Goal: Find specific page/section

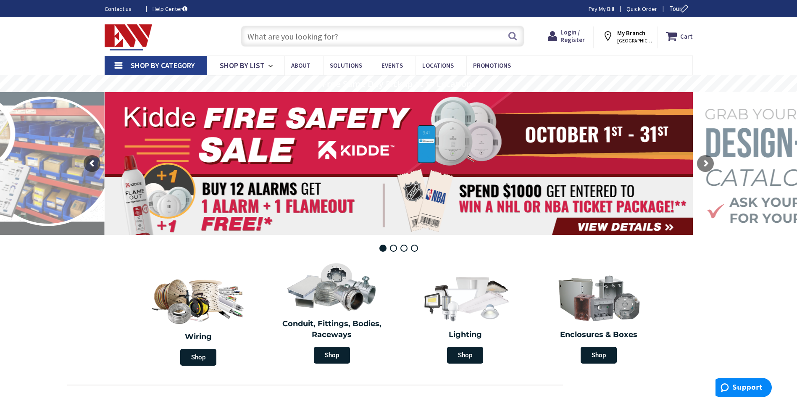
click at [290, 37] on input "text" at bounding box center [383, 36] width 284 height 21
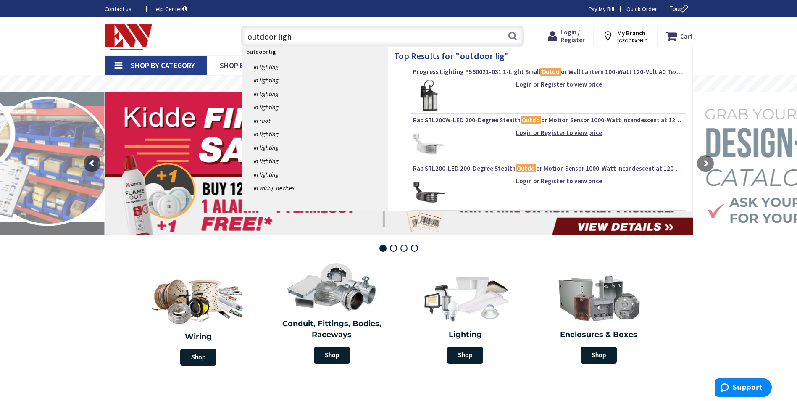
type input "outdoor light"
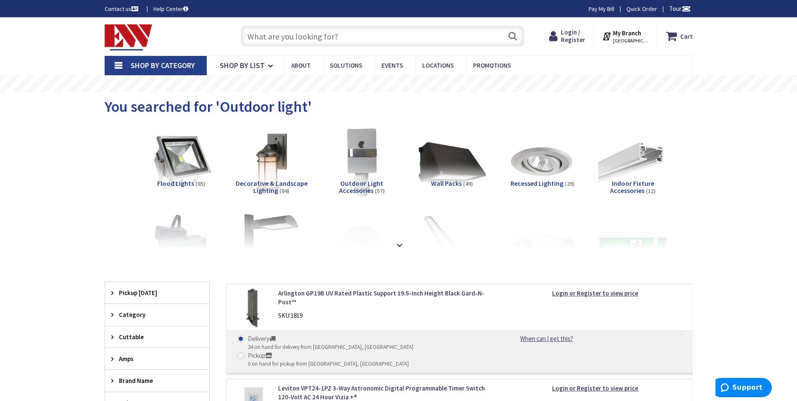
click at [273, 182] on span "Decorative & Landscape Lighting" at bounding box center [272, 187] width 72 height 16
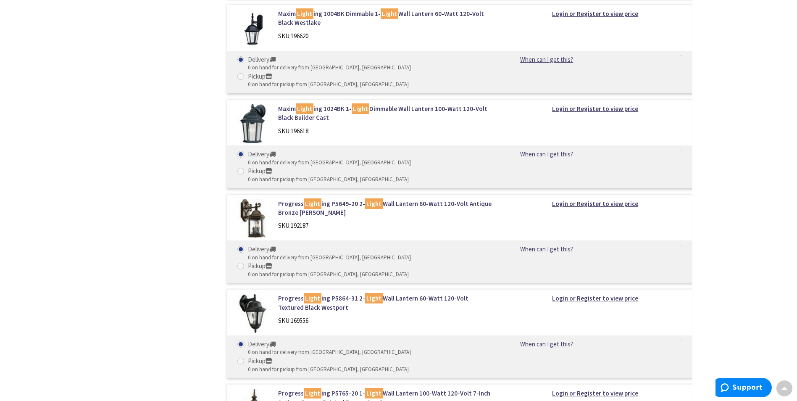
scroll to position [6653, 0]
